Goal: Task Accomplishment & Management: Manage account settings

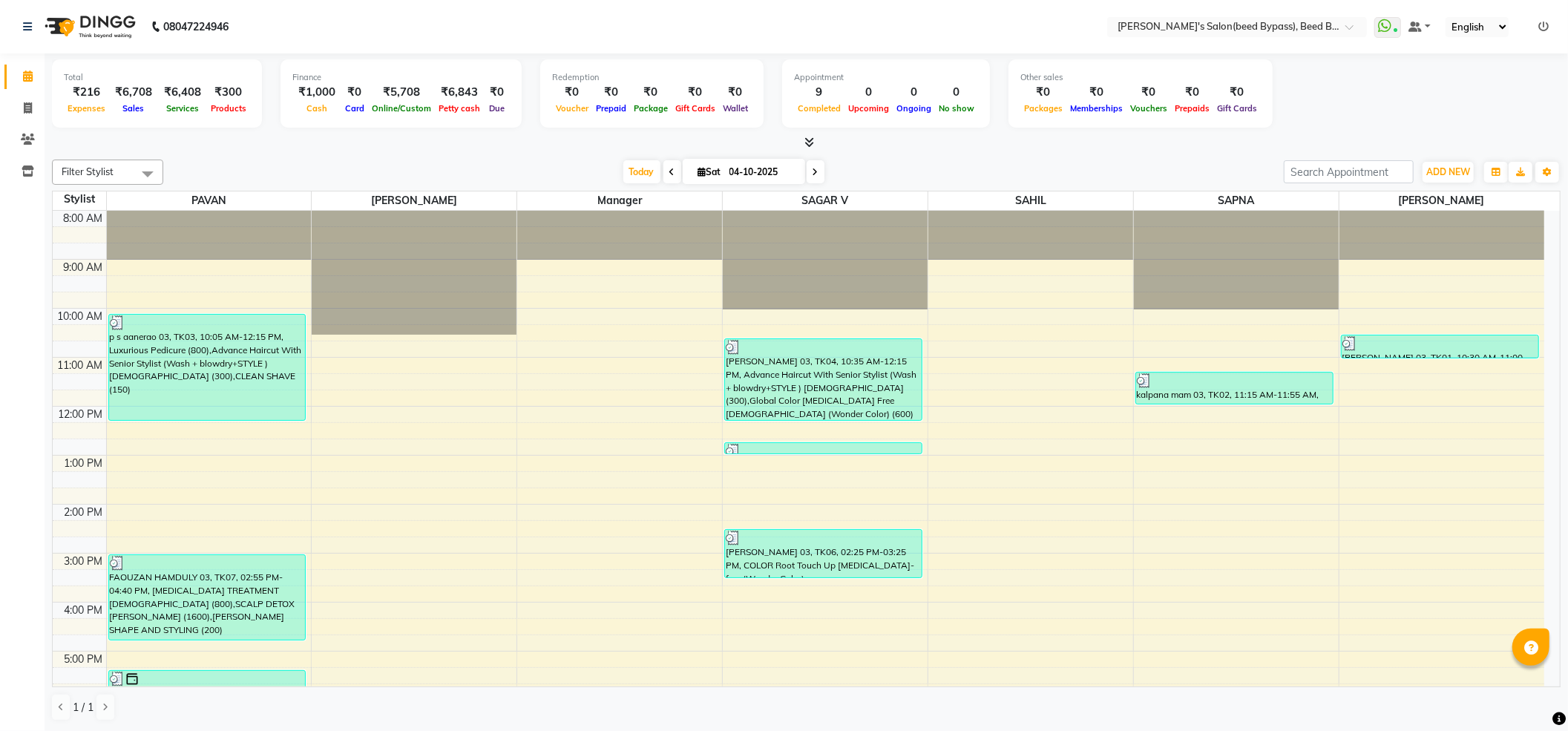
drag, startPoint x: 1507, startPoint y: 93, endPoint x: 1509, endPoint y: 79, distance: 14.1
click at [1508, 92] on div "Total ₹216 Expenses ₹6,708 Sales ₹6,408 Services ₹300 Products Finance ₹1,000 C…" at bounding box center [806, 95] width 1508 height 73
click at [1543, 26] on icon at bounding box center [1543, 26] width 10 height 10
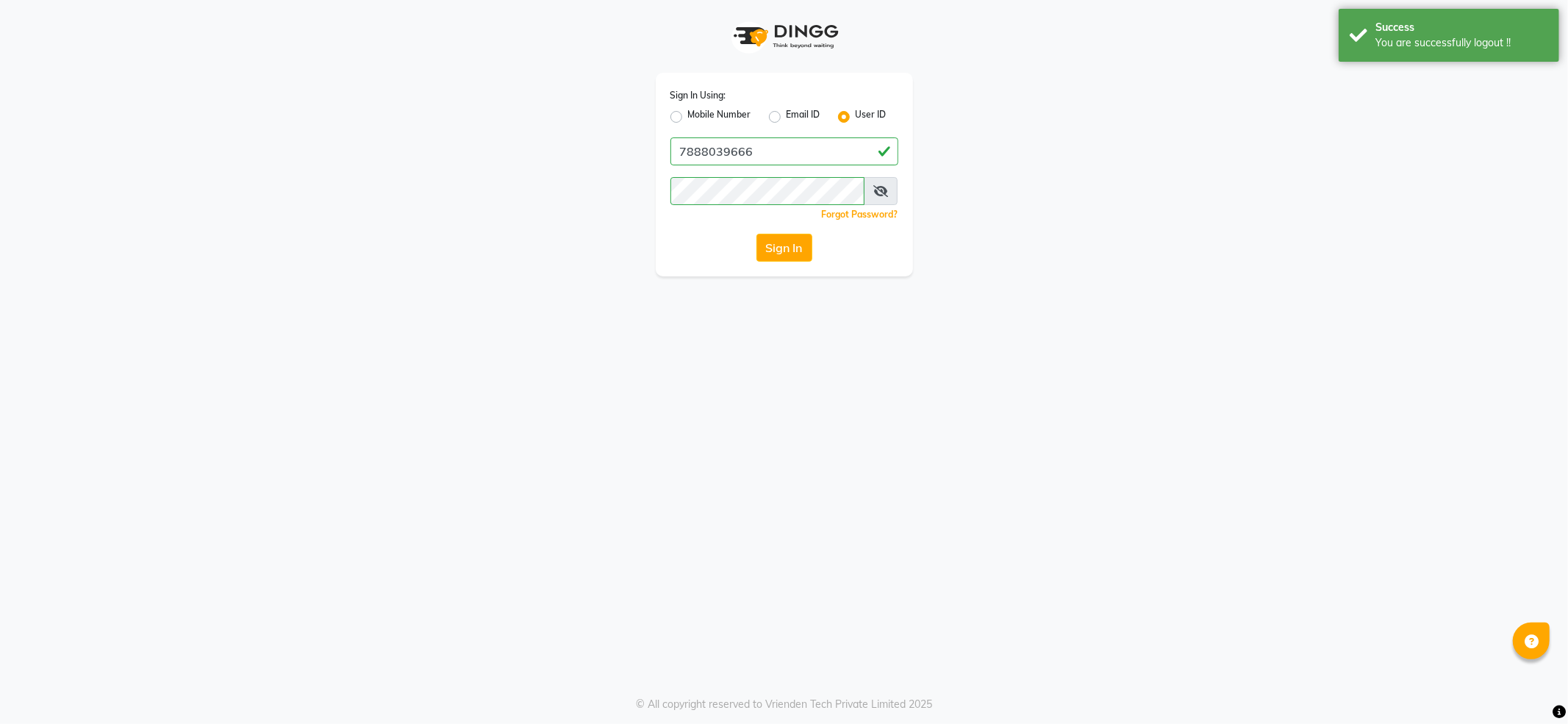
click at [724, 110] on label "Mobile Number" at bounding box center [720, 117] width 63 height 17
click at [697, 110] on input "Mobile Number" at bounding box center [693, 113] width 9 height 9
radio input "true"
radio input "false"
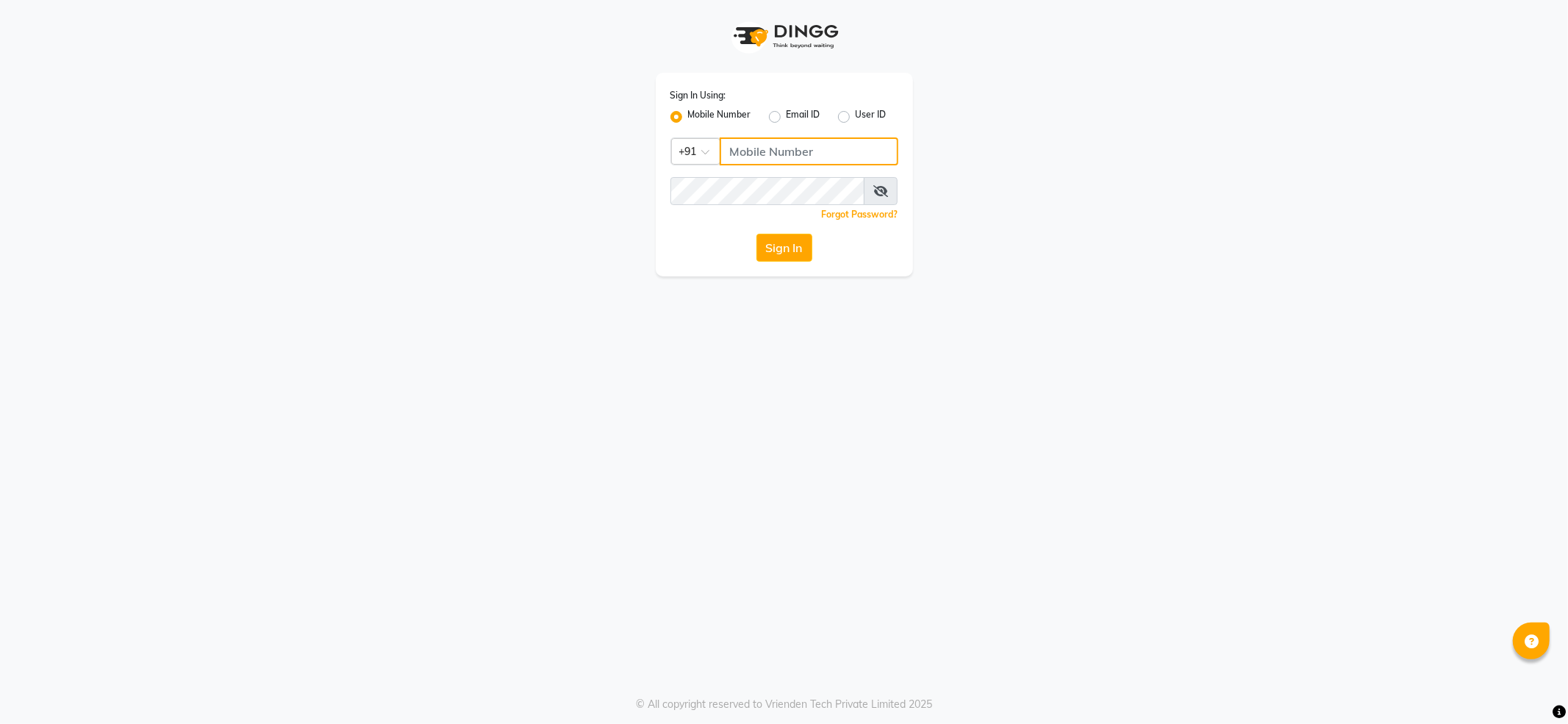
click at [753, 154] on input "Username" at bounding box center [809, 151] width 179 height 28
type input "7888029666"
drag, startPoint x: 784, startPoint y: 236, endPoint x: 773, endPoint y: 241, distance: 12.1
click at [783, 236] on button "Sign In" at bounding box center [784, 247] width 56 height 28
